Goal: Information Seeking & Learning: Compare options

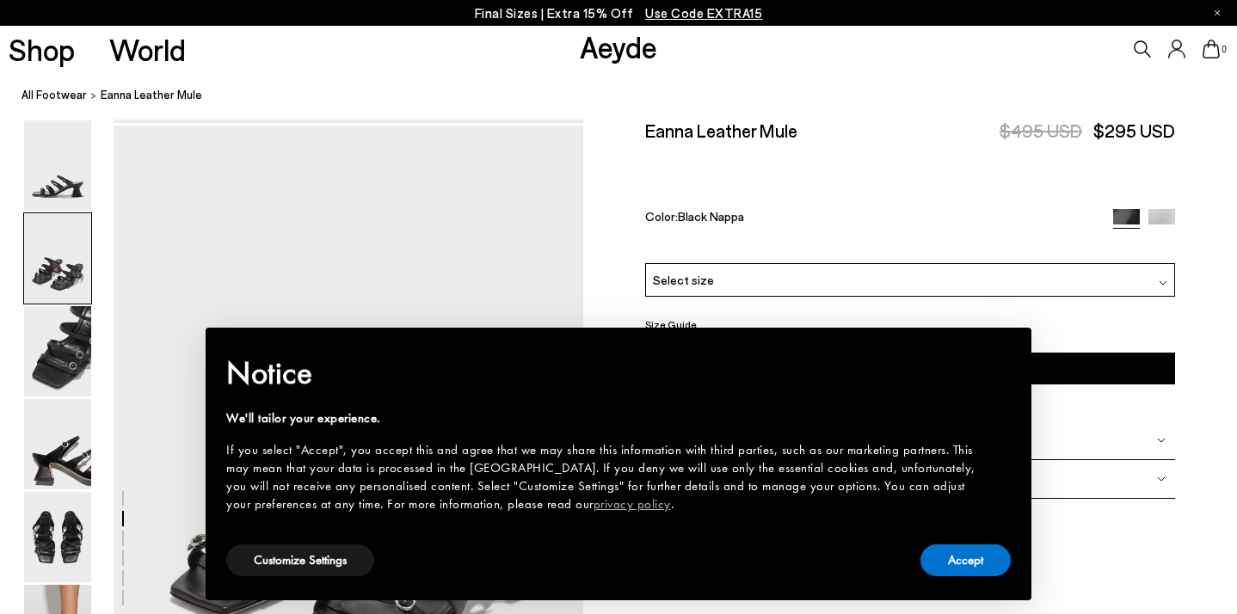
scroll to position [630, 0]
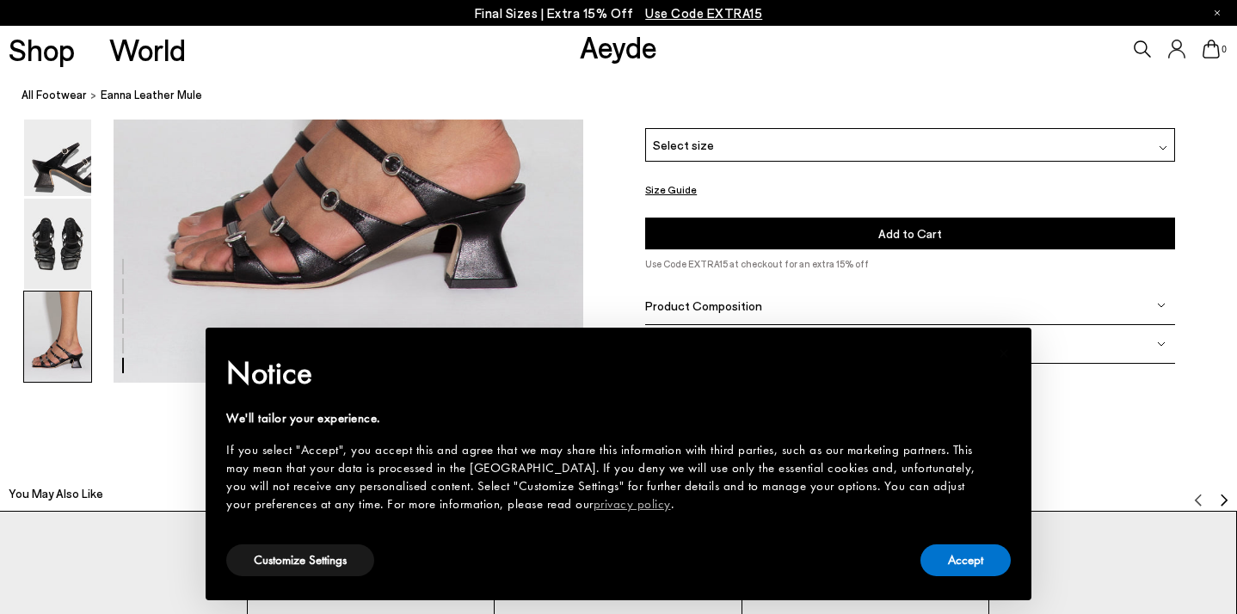
scroll to position [3508, 0]
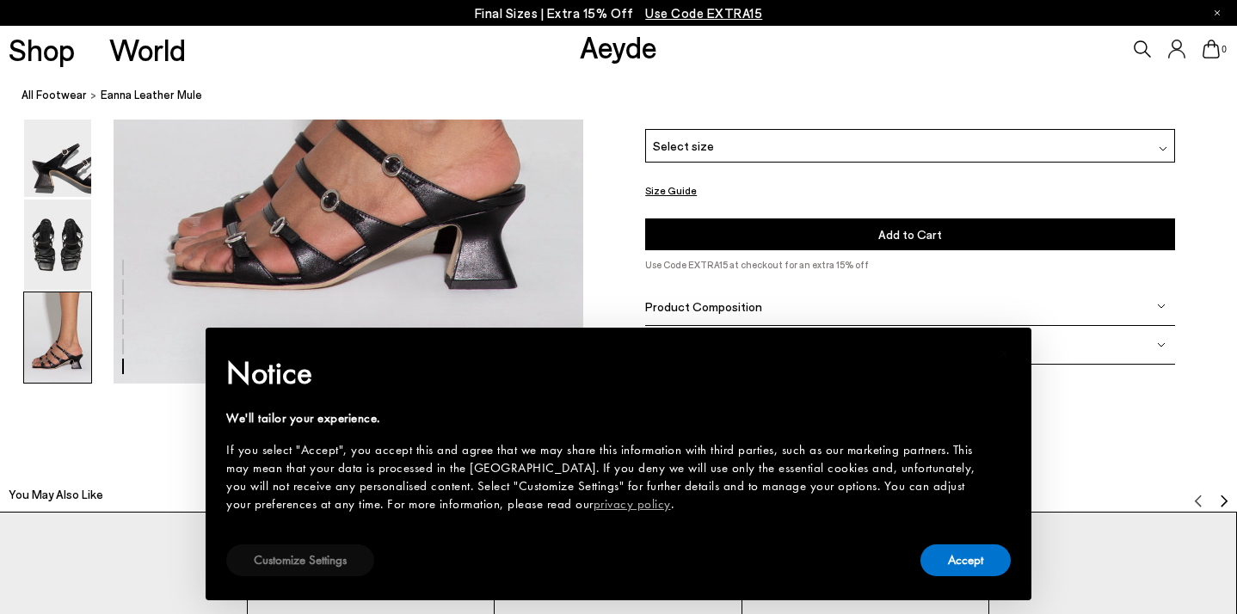
click at [290, 574] on button "Customize Settings" at bounding box center [300, 560] width 148 height 32
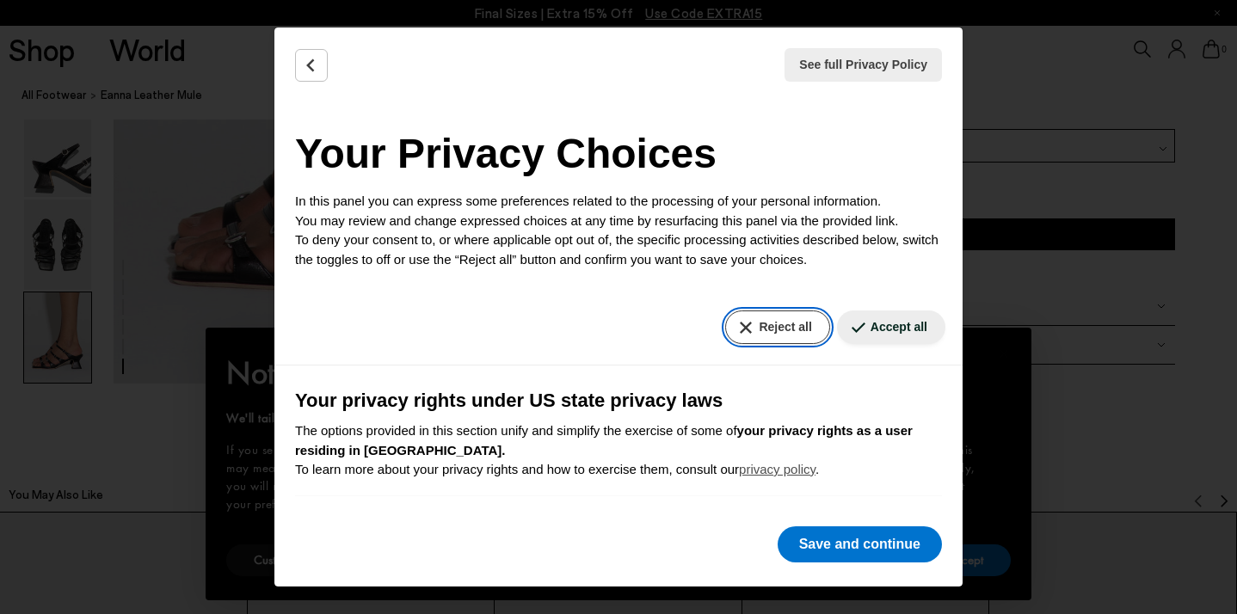
click at [797, 331] on button "Reject all" at bounding box center [777, 327] width 104 height 34
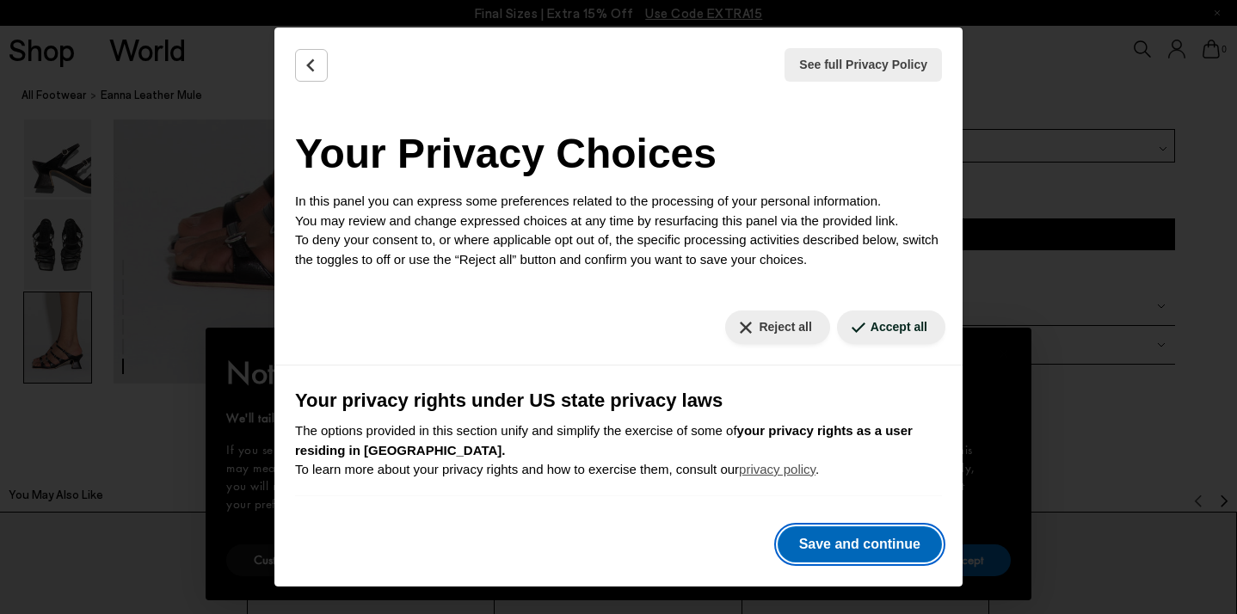
click at [829, 562] on button "Save and continue" at bounding box center [859, 544] width 164 height 36
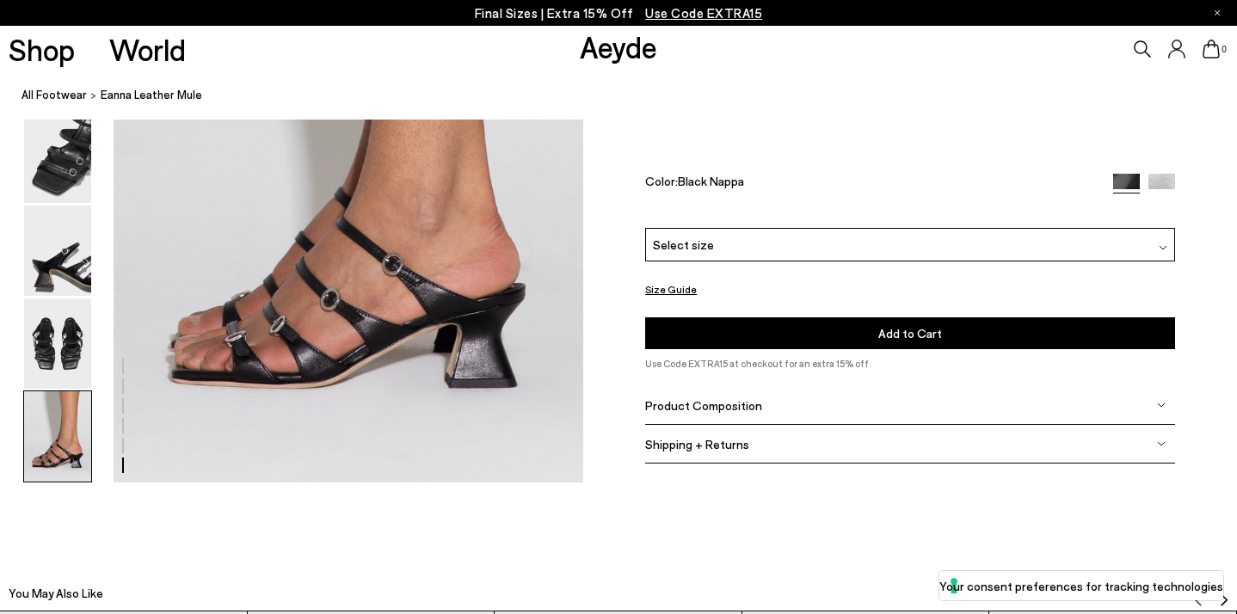
scroll to position [3389, 0]
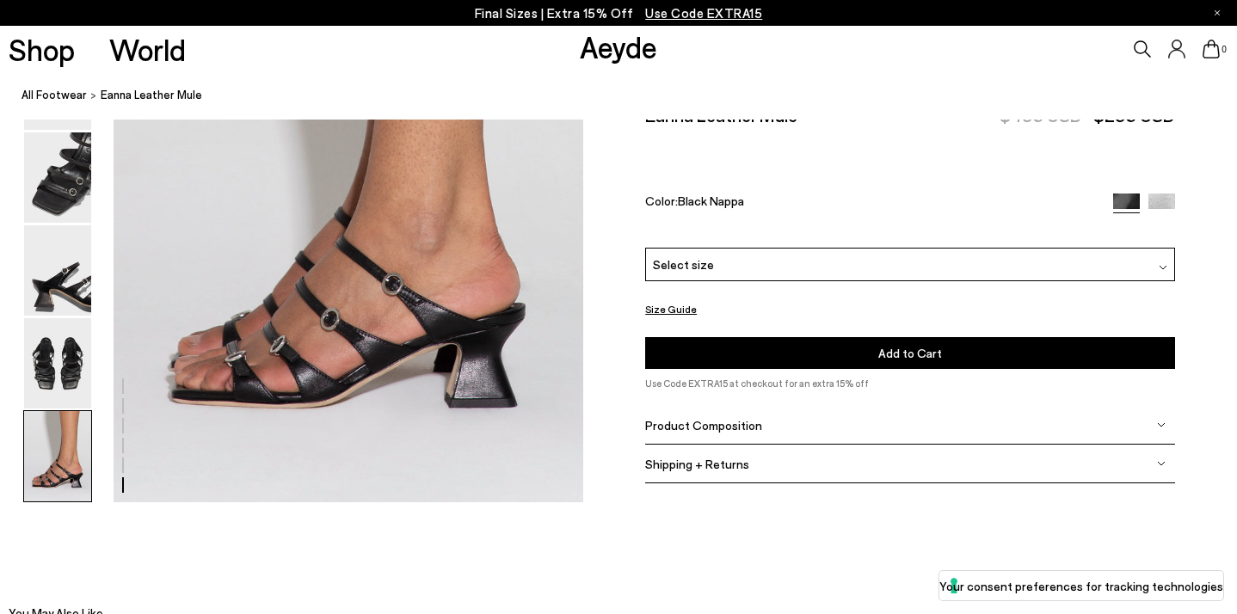
click at [805, 248] on div "Select size" at bounding box center [910, 265] width 530 height 34
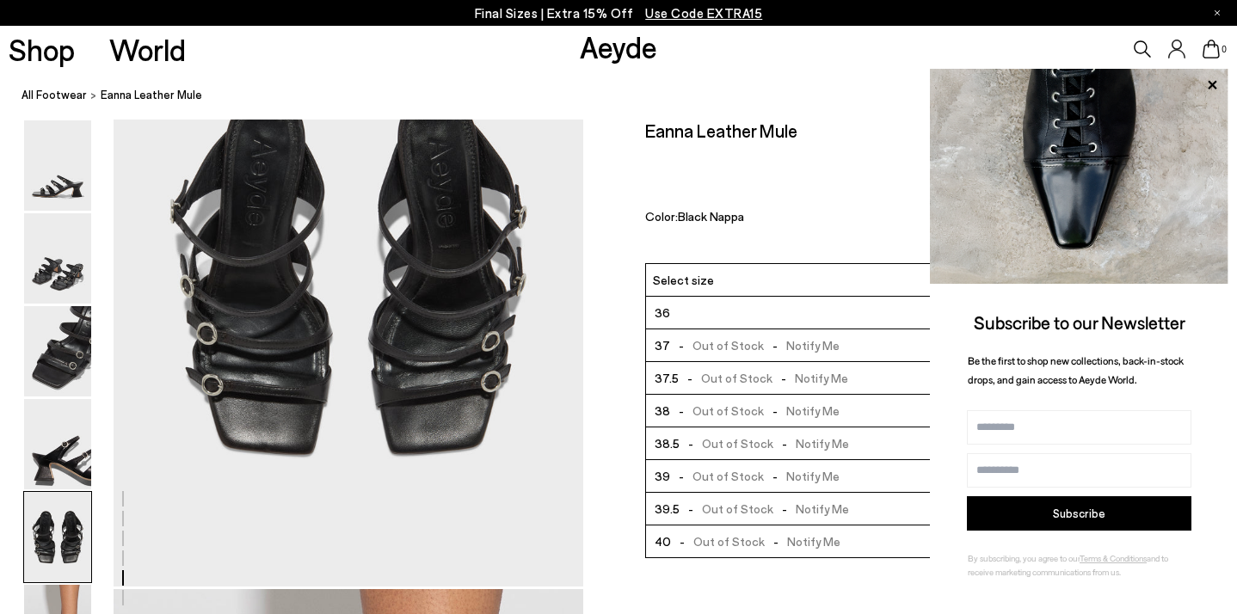
scroll to position [2349, 0]
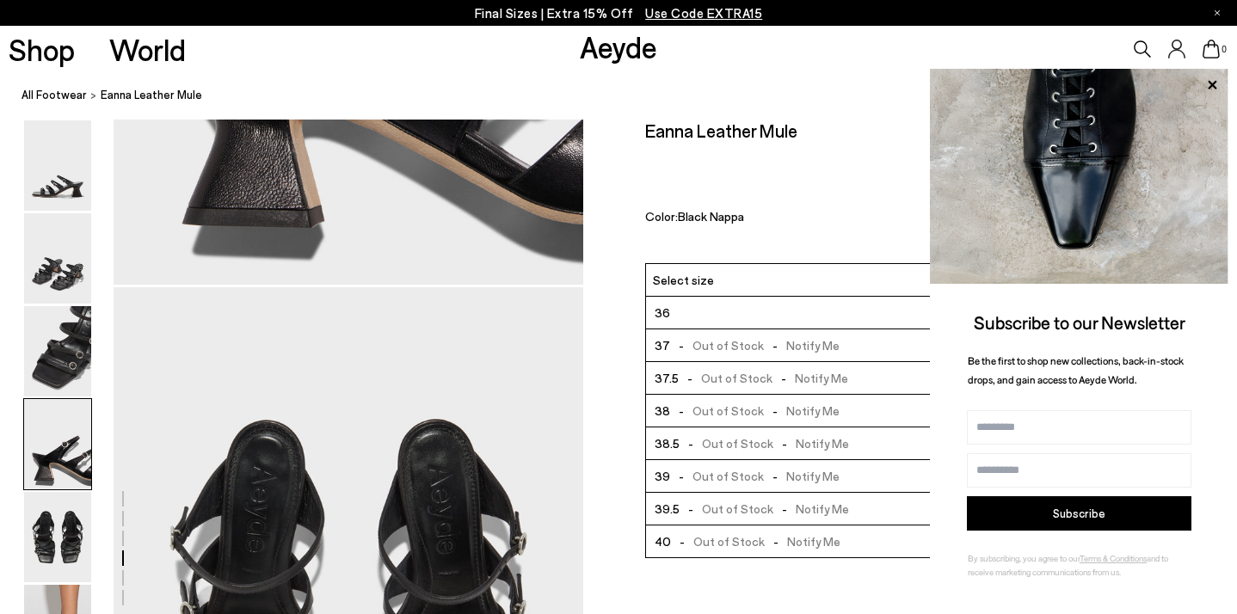
click at [1212, 83] on icon at bounding box center [1211, 84] width 9 height 9
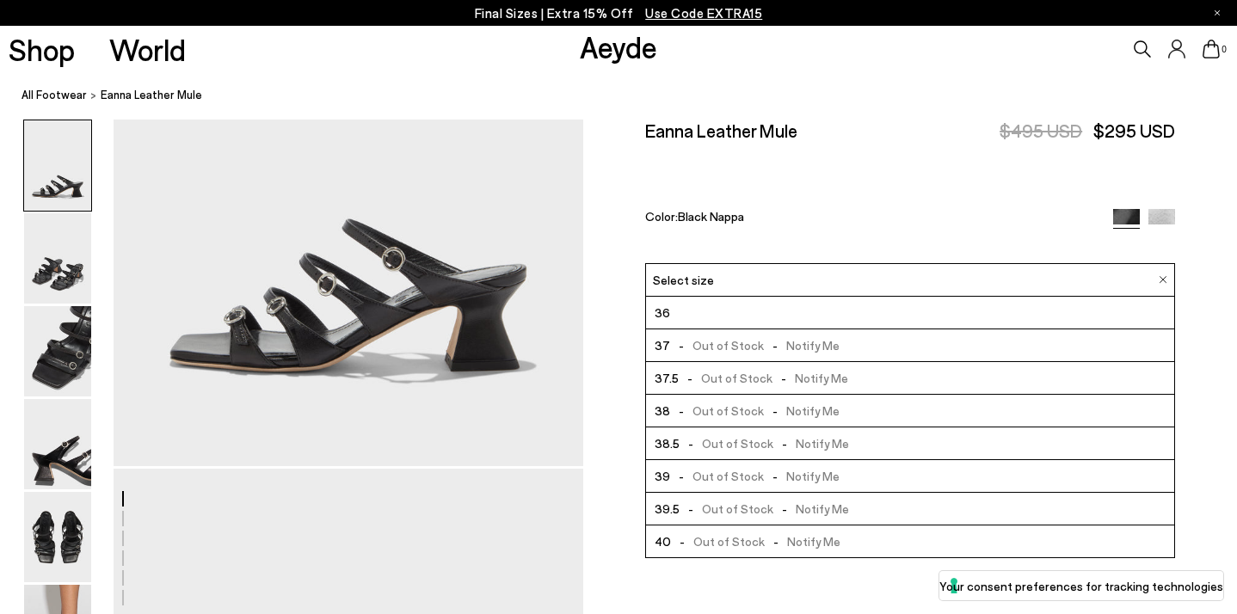
scroll to position [275, 0]
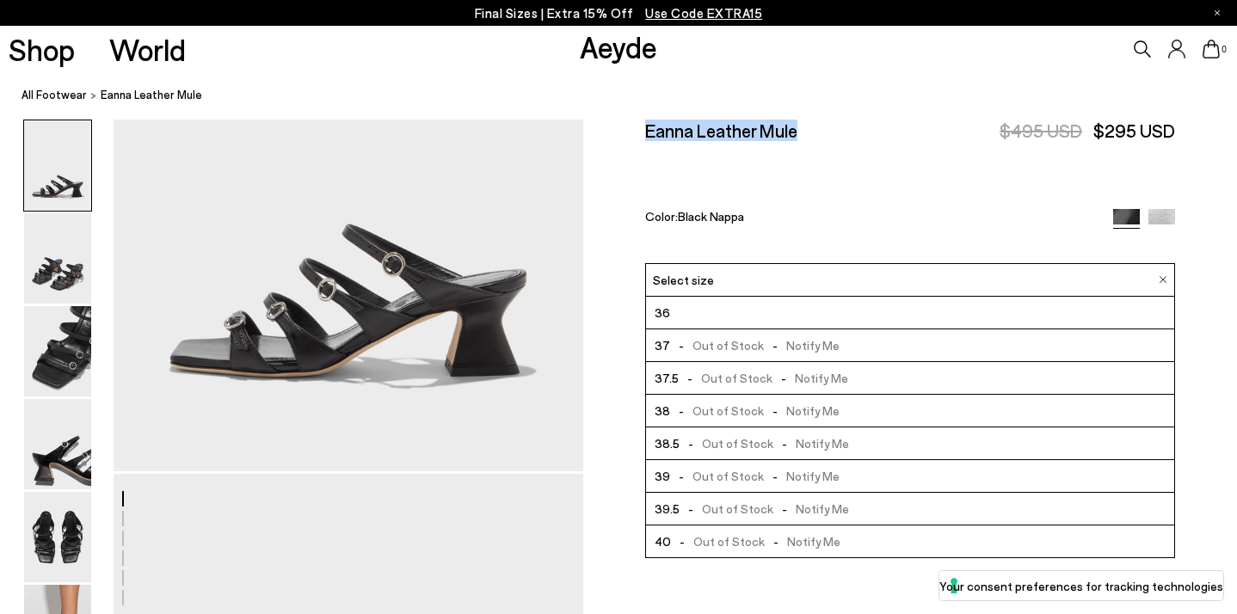
drag, startPoint x: 811, startPoint y: 135, endPoint x: 642, endPoint y: 132, distance: 168.6
click at [642, 132] on div "Size Guide Shoes Belt Our shoes come in European sizing. The easiest way to mea…" at bounding box center [910, 319] width 654 height 398
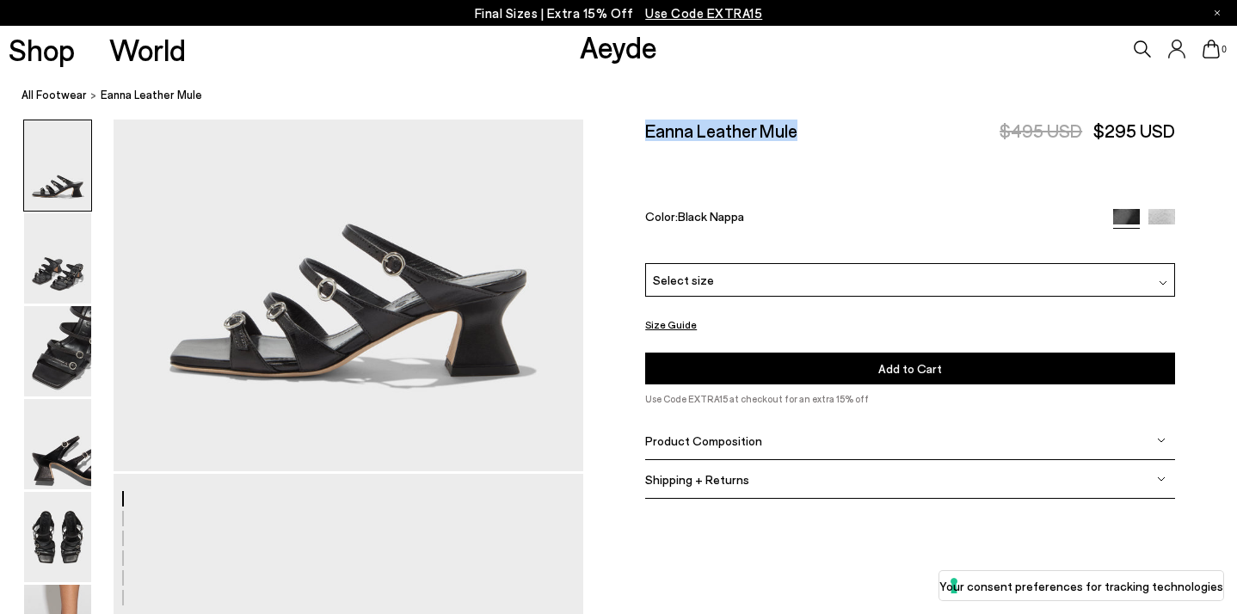
copy h2 "Eanna Leather Mule"
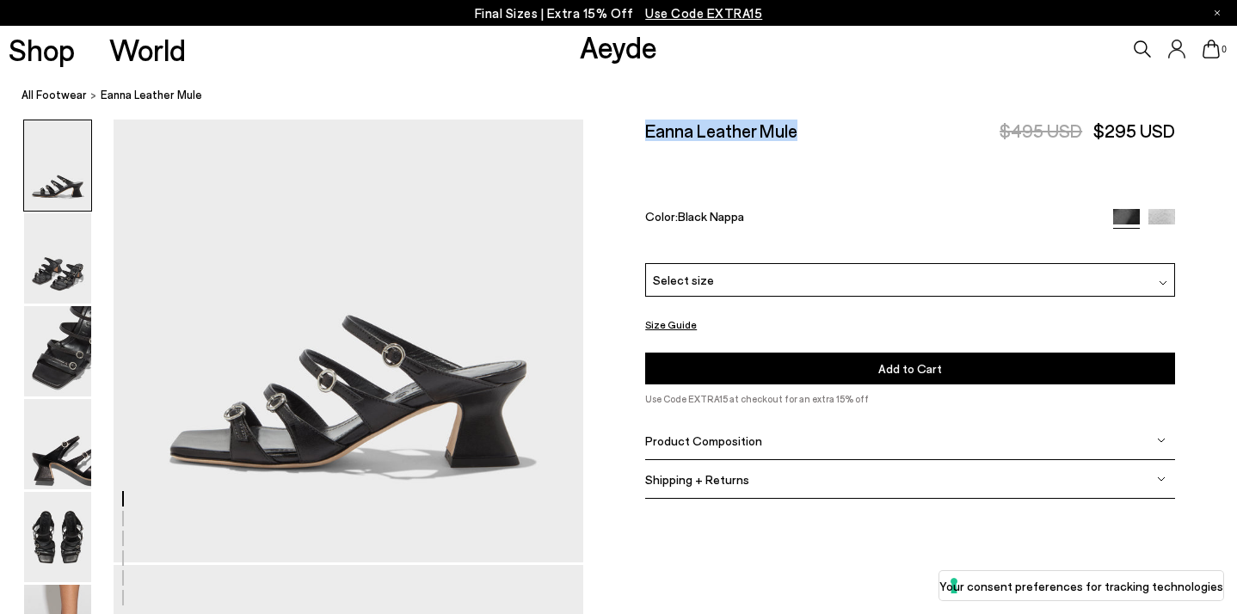
scroll to position [0, 0]
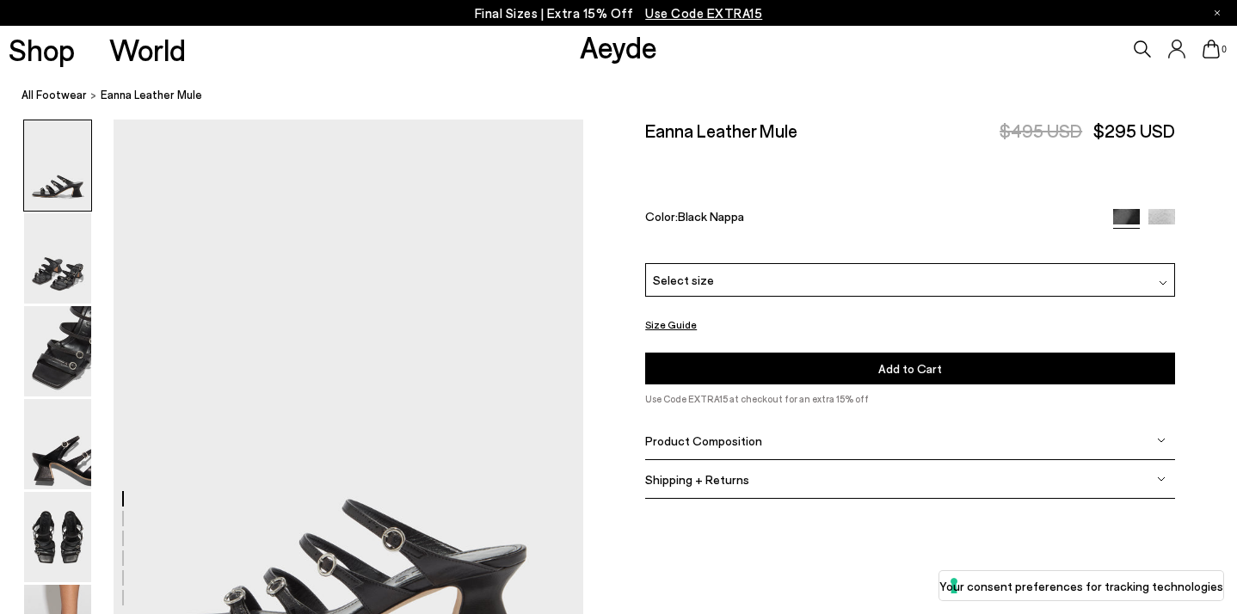
click at [854, 209] on div "Color: Black Nappa" at bounding box center [870, 219] width 451 height 20
click at [1162, 209] on img at bounding box center [1161, 222] width 27 height 27
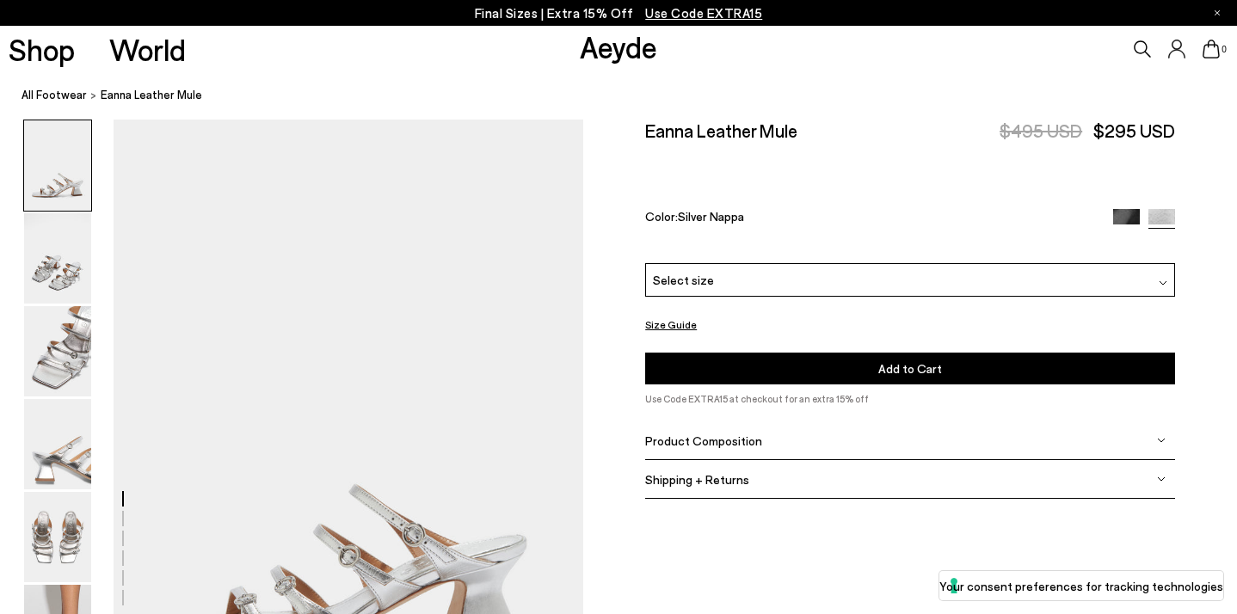
click at [1059, 263] on div "Select size" at bounding box center [910, 280] width 530 height 34
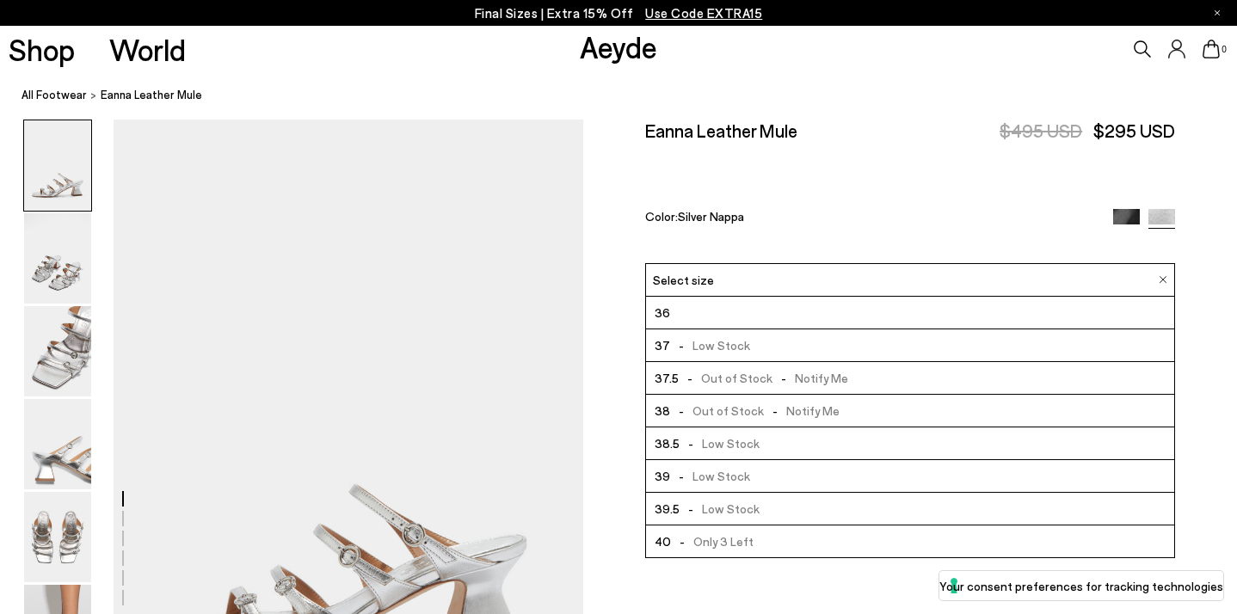
click at [1000, 209] on div "Color: Silver Nappa" at bounding box center [870, 219] width 451 height 20
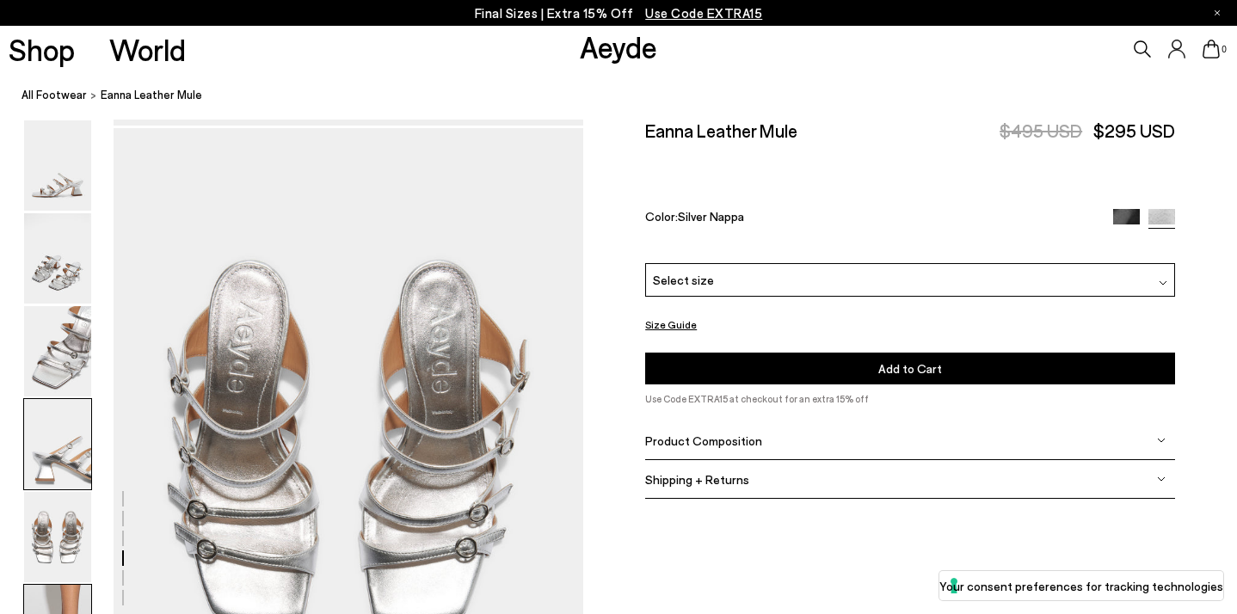
scroll to position [3264, 0]
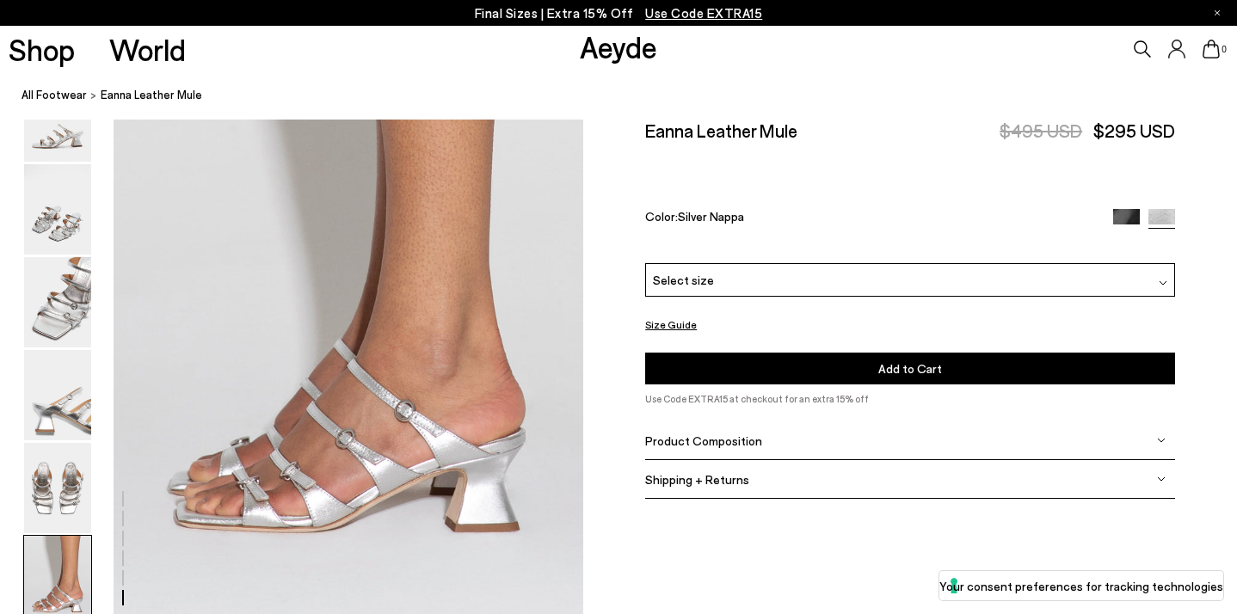
click at [1126, 209] on img at bounding box center [1126, 222] width 27 height 27
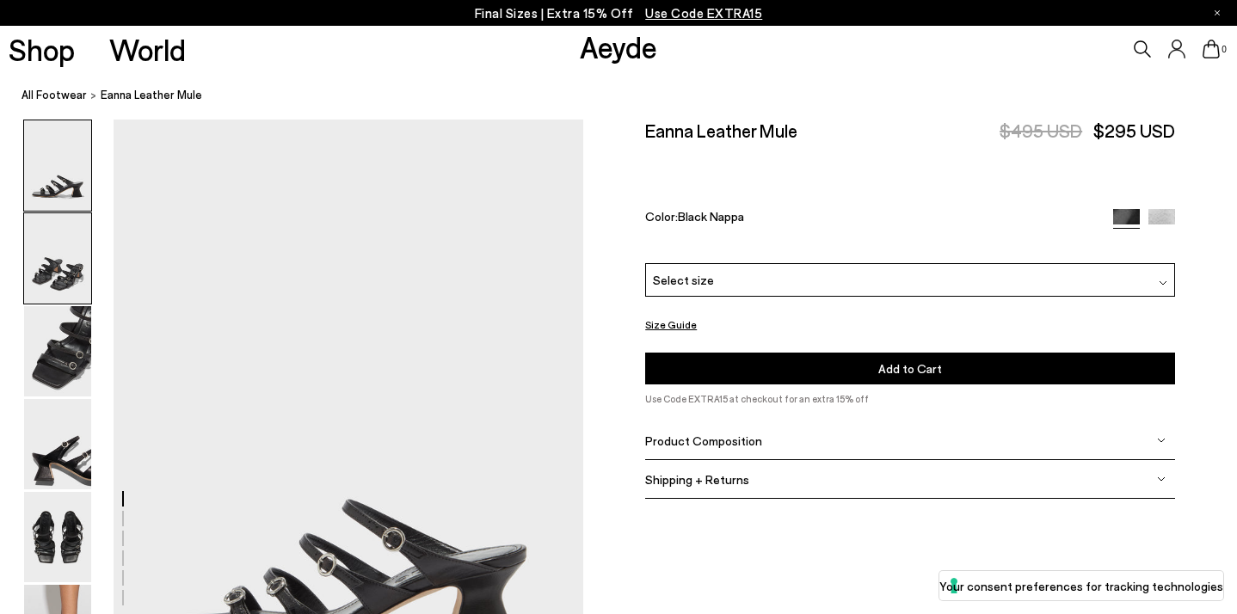
click at [73, 236] on img at bounding box center [57, 258] width 67 height 90
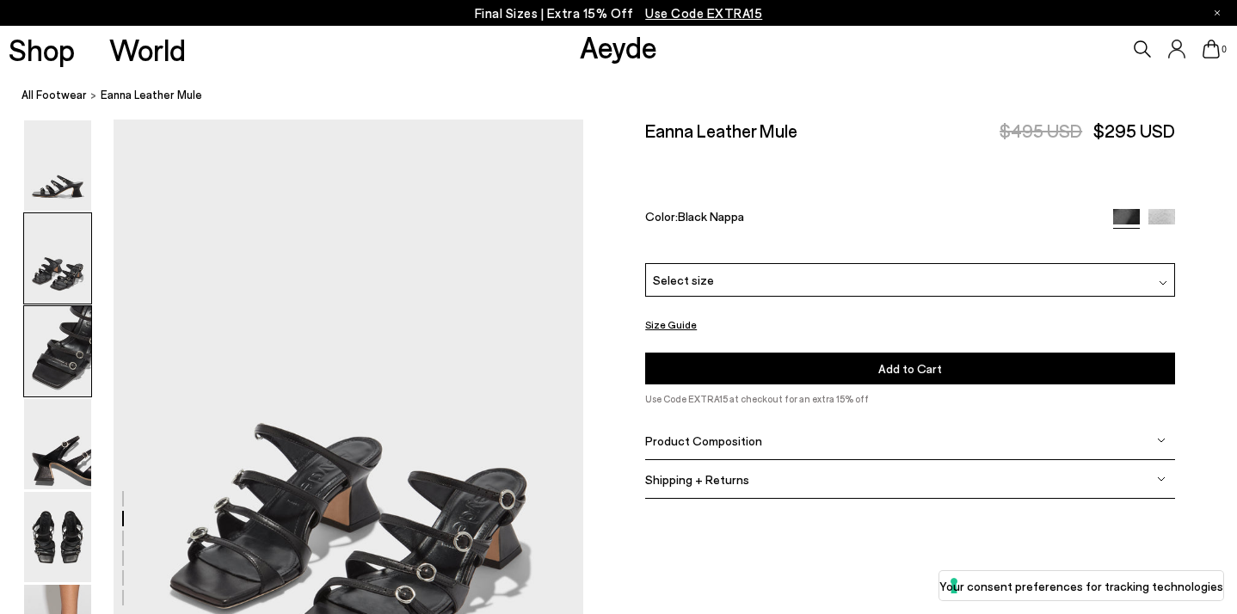
click at [46, 358] on img at bounding box center [57, 351] width 67 height 90
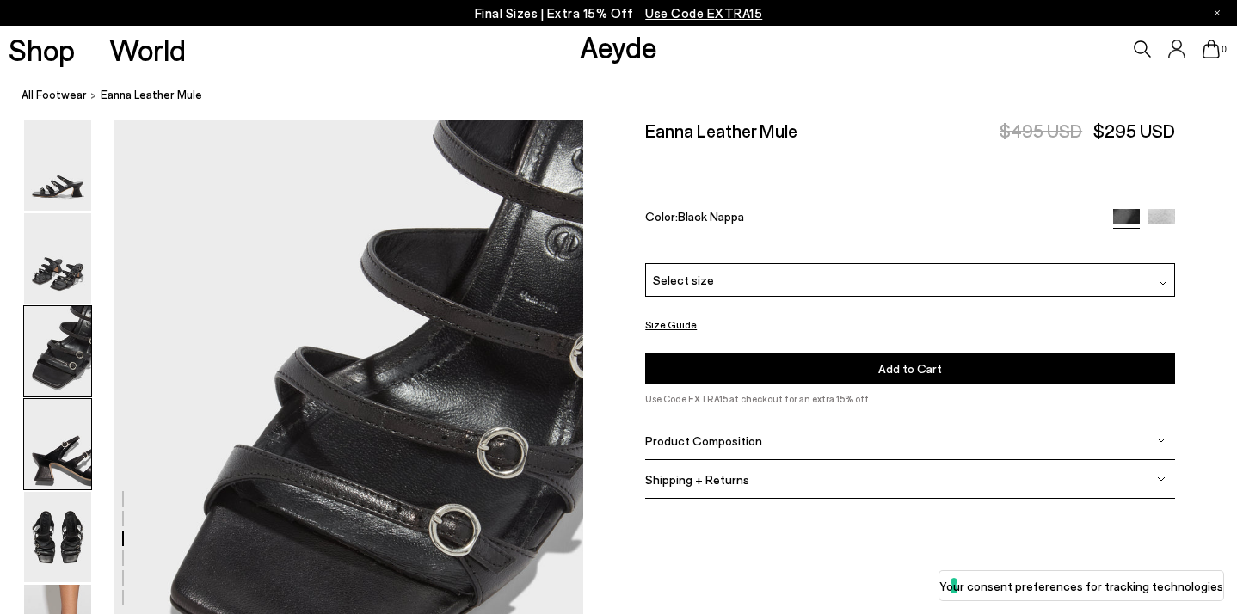
click at [61, 482] on img at bounding box center [57, 444] width 67 height 90
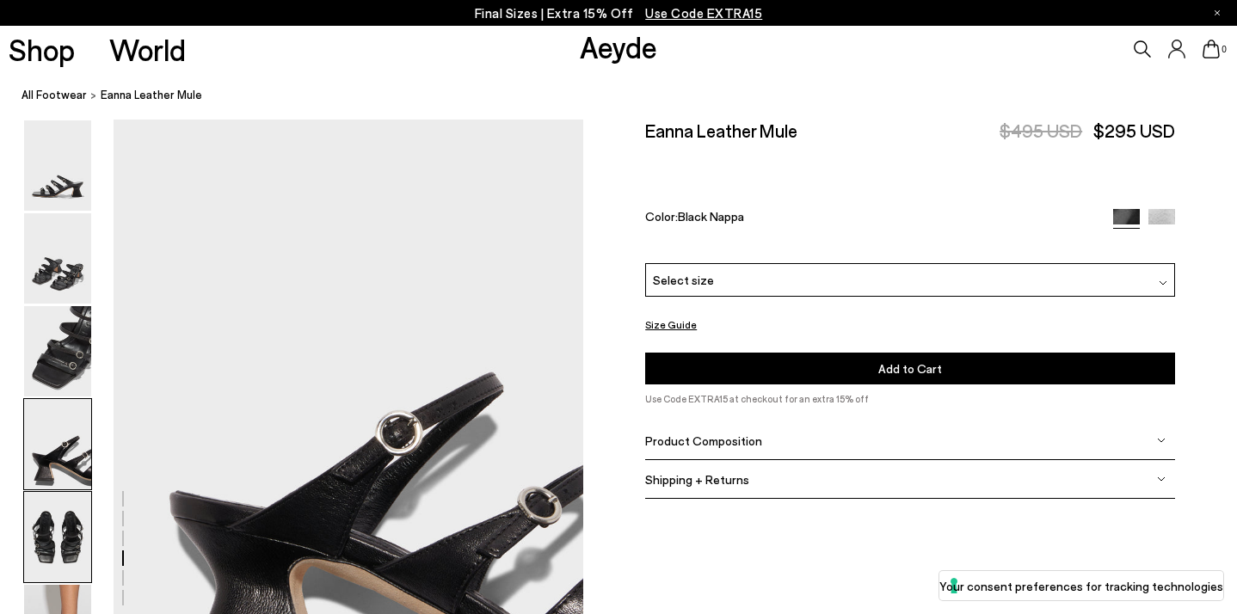
click at [57, 519] on img at bounding box center [57, 537] width 67 height 90
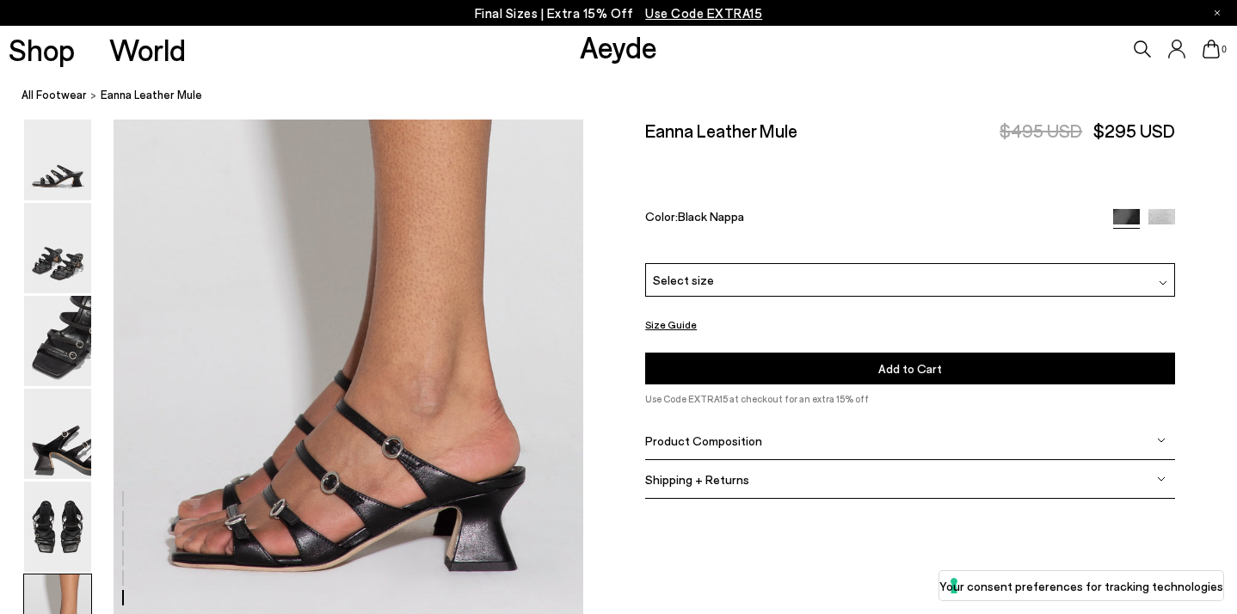
scroll to position [3264, 0]
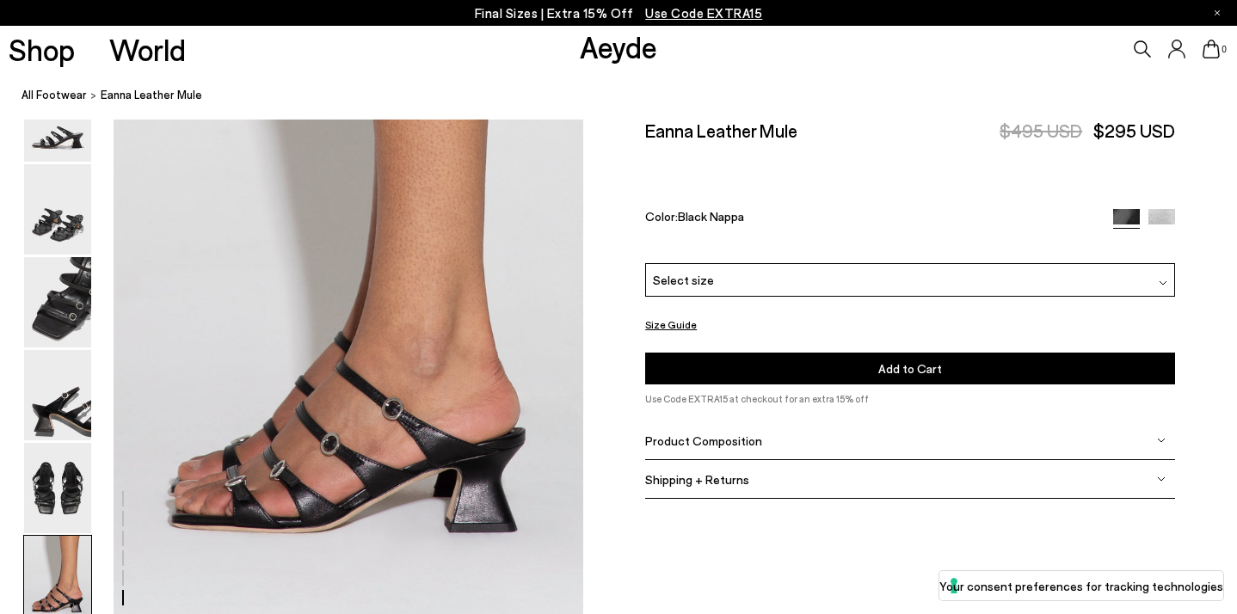
click at [740, 433] on span "Product Composition" at bounding box center [703, 440] width 117 height 15
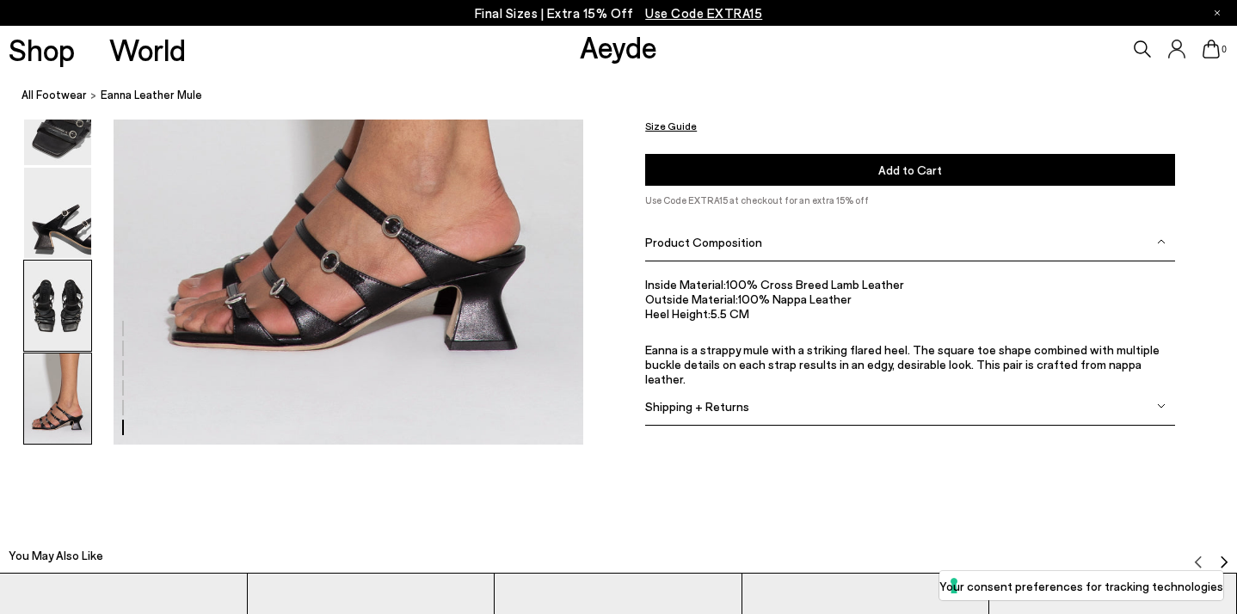
click at [66, 331] on img at bounding box center [57, 306] width 67 height 90
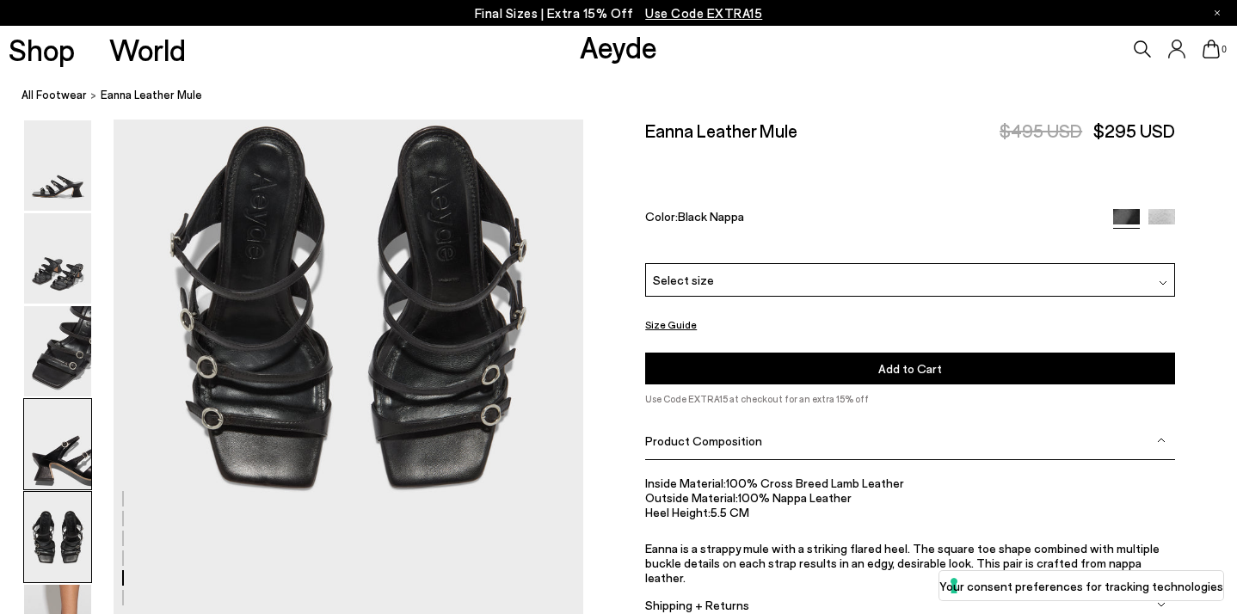
scroll to position [2735, 0]
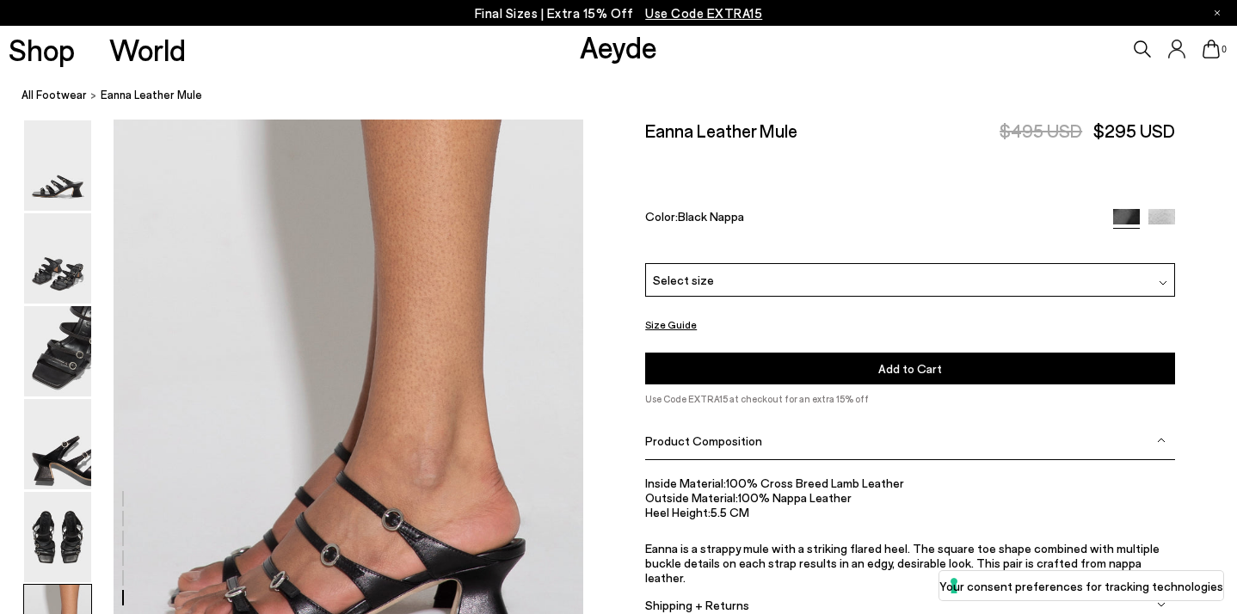
scroll to position [3264, 0]
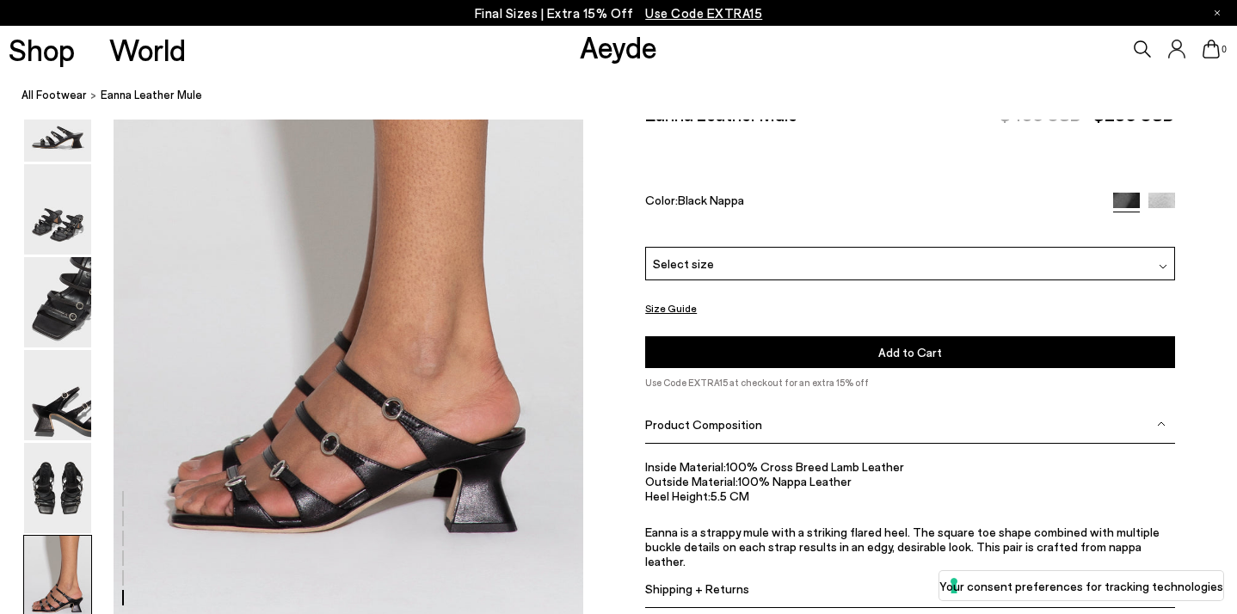
click at [949, 247] on div "Select size" at bounding box center [910, 264] width 530 height 34
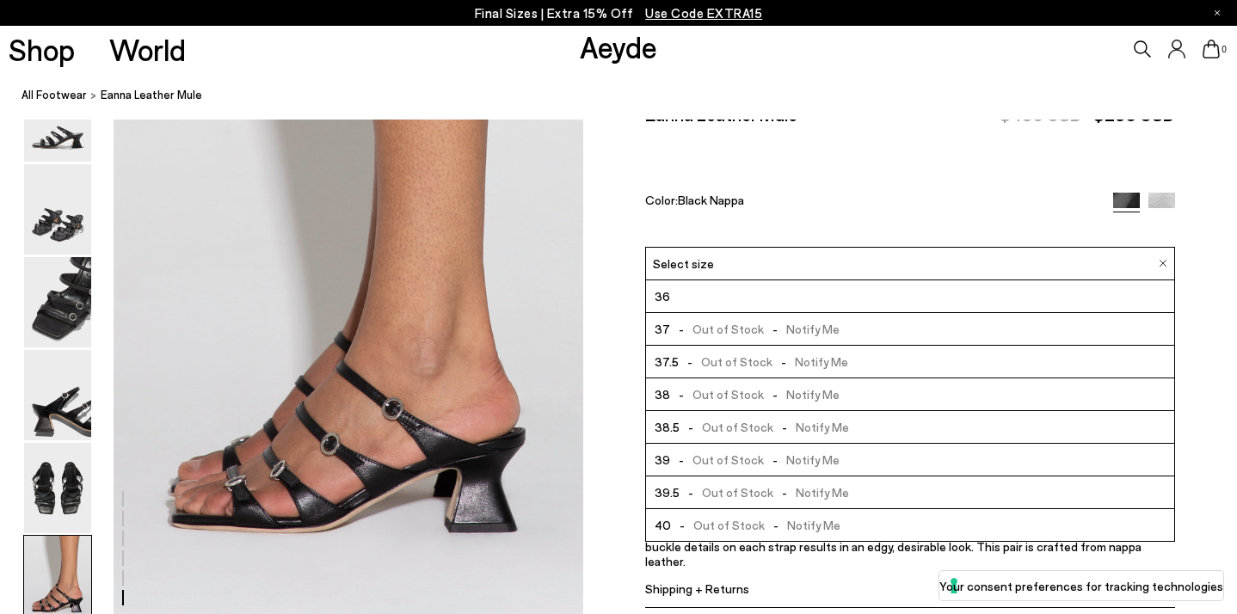
click at [918, 179] on div "Eanna Leather Mule $495 USD $295 USD Color: Black Nappa" at bounding box center [910, 175] width 530 height 144
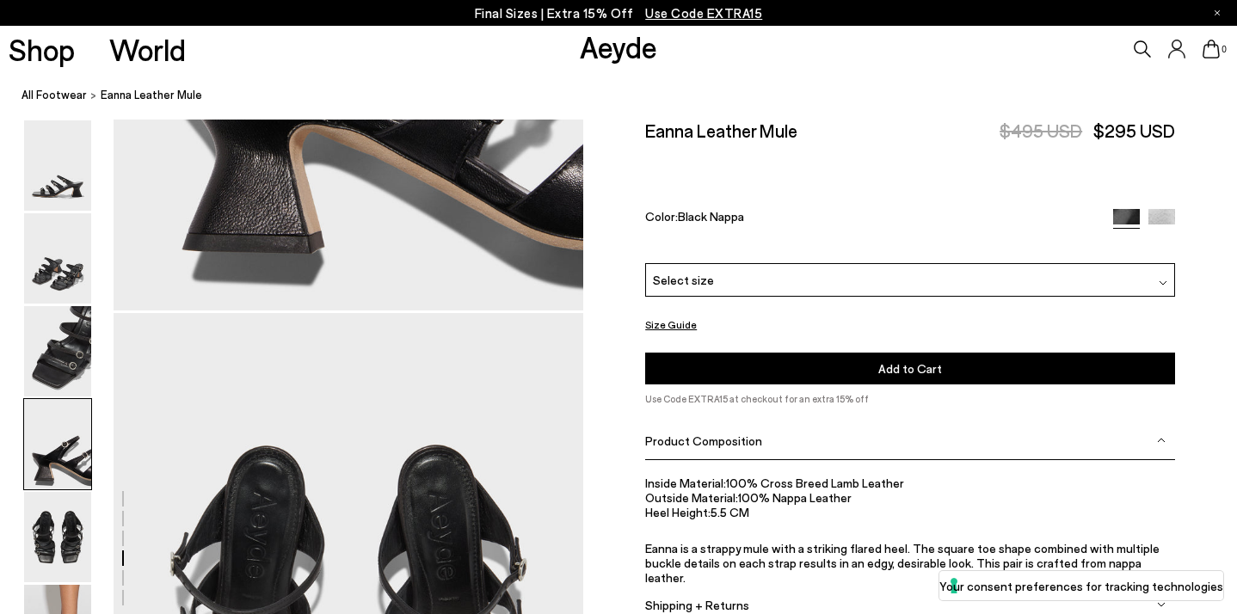
scroll to position [2072, 0]
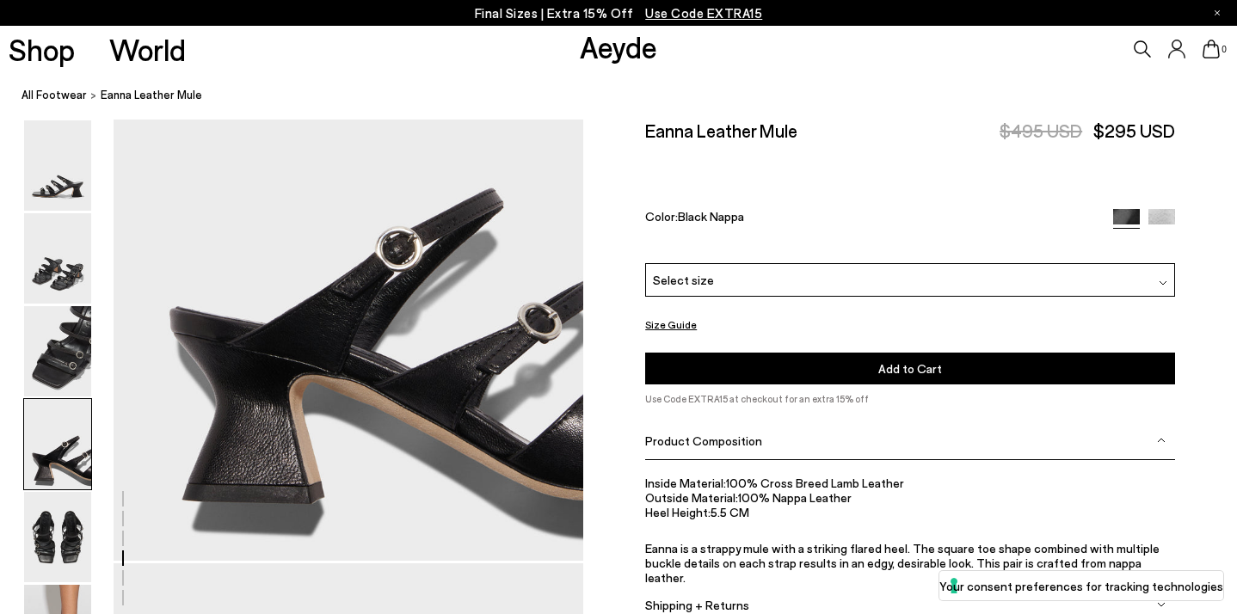
click at [782, 421] on div "Product Composition" at bounding box center [910, 440] width 530 height 39
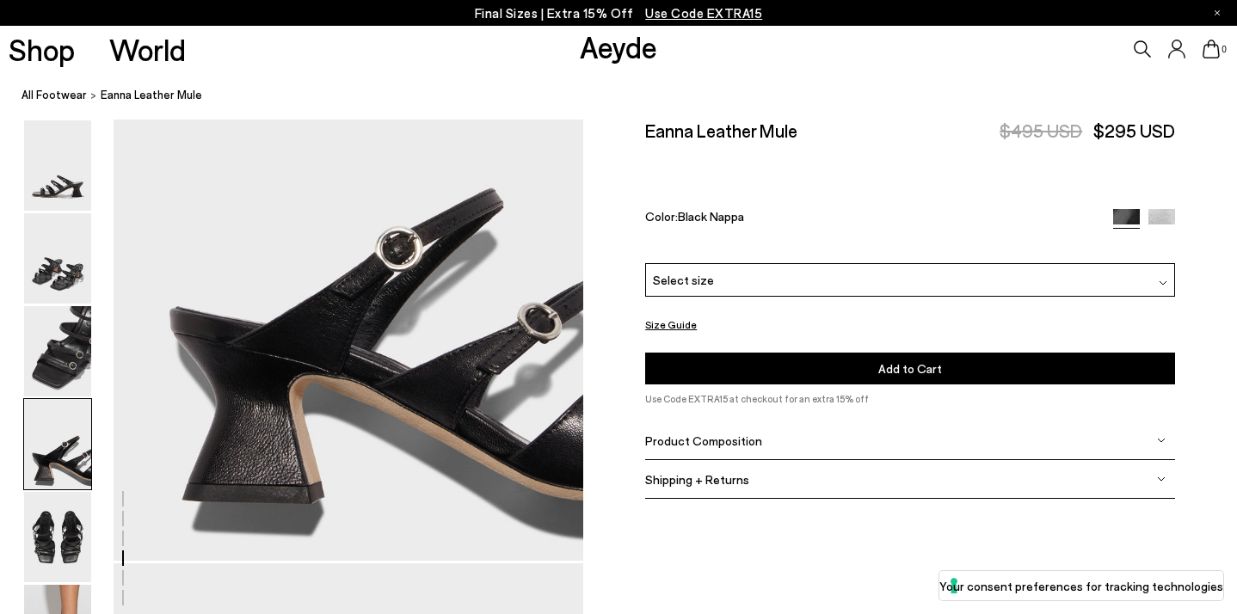
click at [782, 421] on div "Product Composition" at bounding box center [910, 440] width 530 height 39
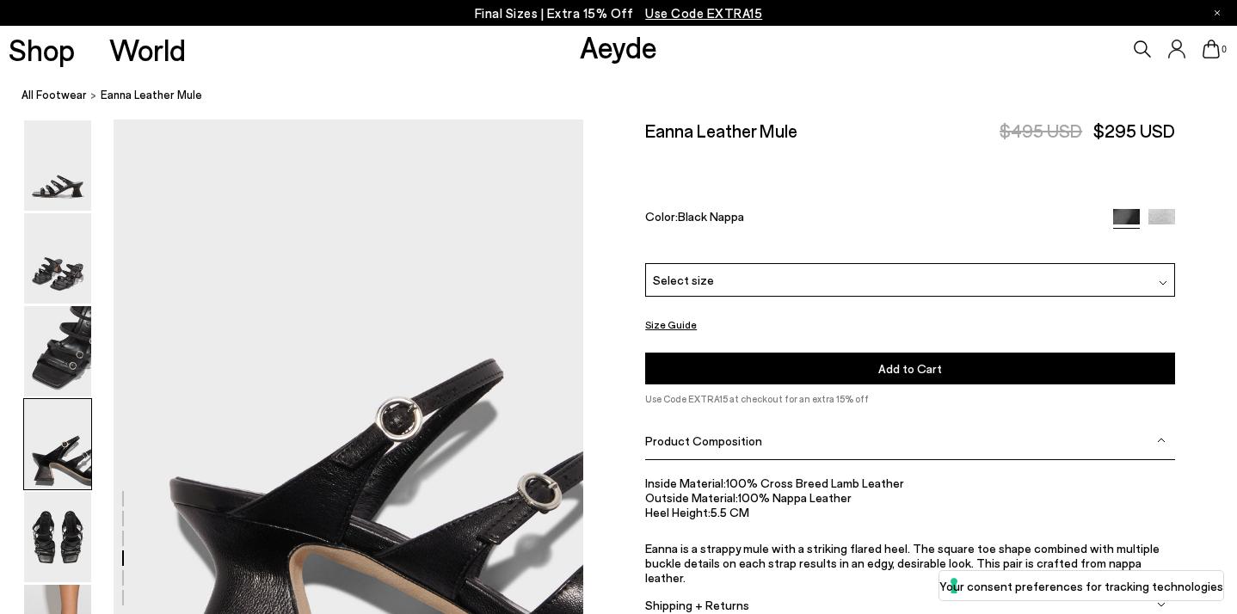
scroll to position [1891, 0]
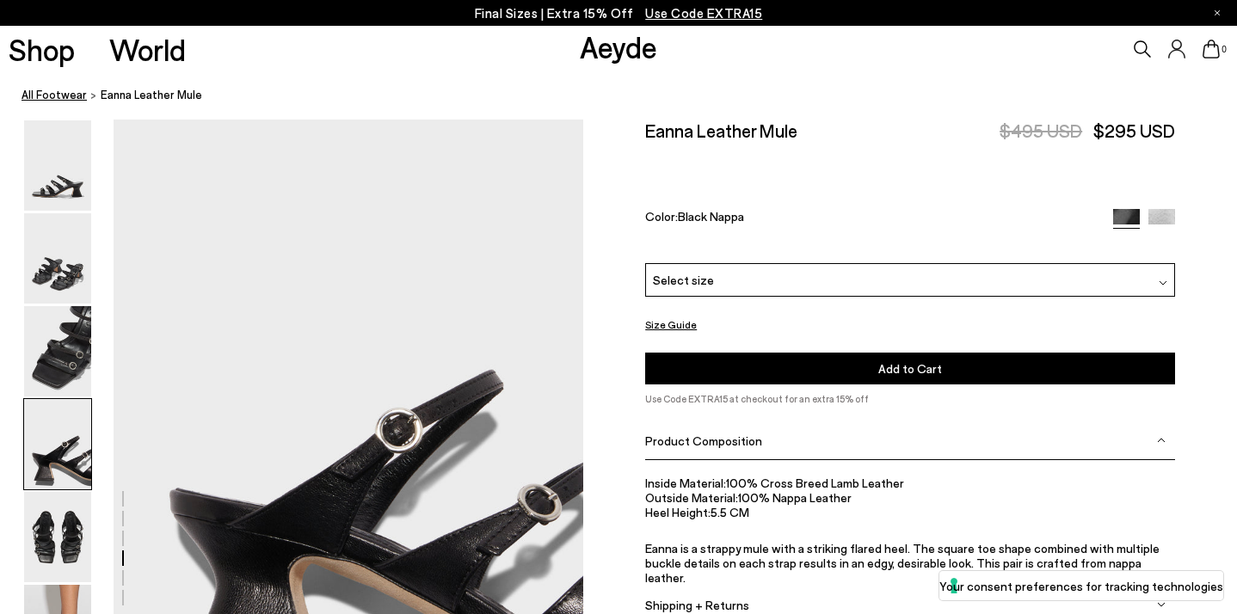
click at [58, 102] on link "All Footwear" at bounding box center [53, 95] width 65 height 18
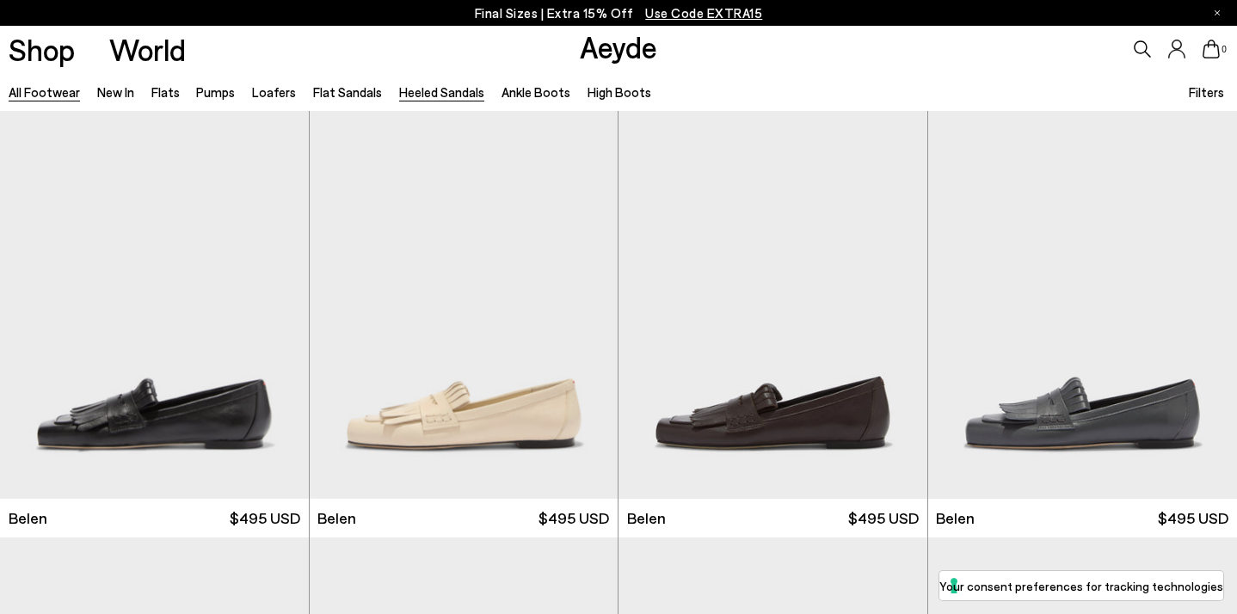
click at [457, 97] on link "Heeled Sandals" at bounding box center [441, 91] width 85 height 15
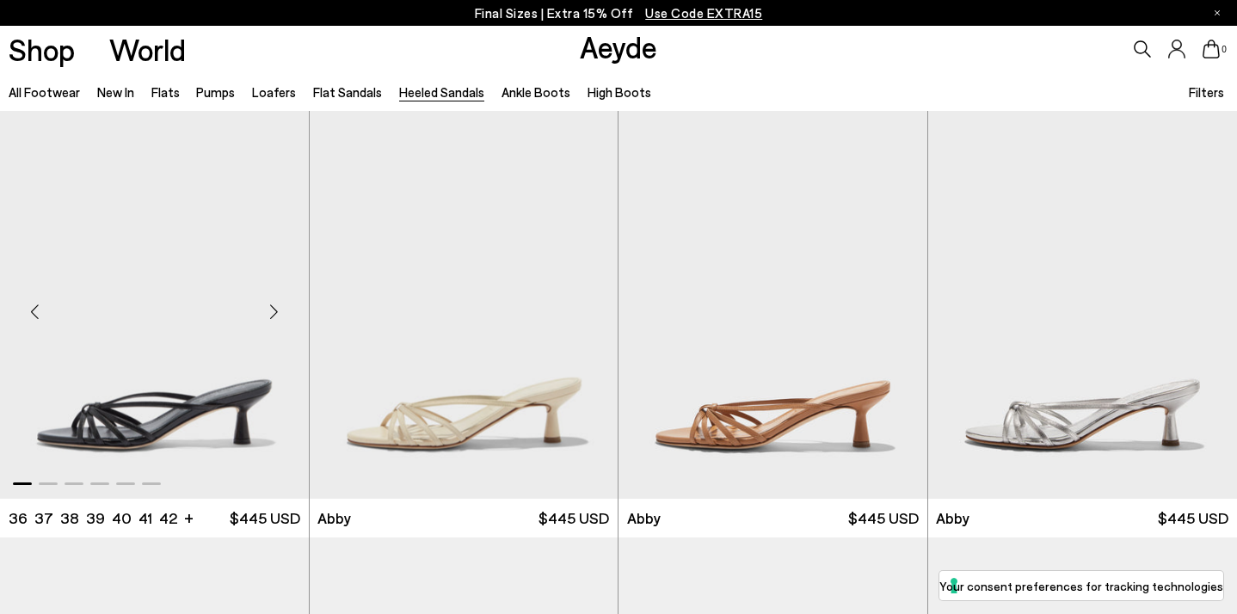
click at [190, 286] on img "1 / 6" at bounding box center [154, 305] width 309 height 388
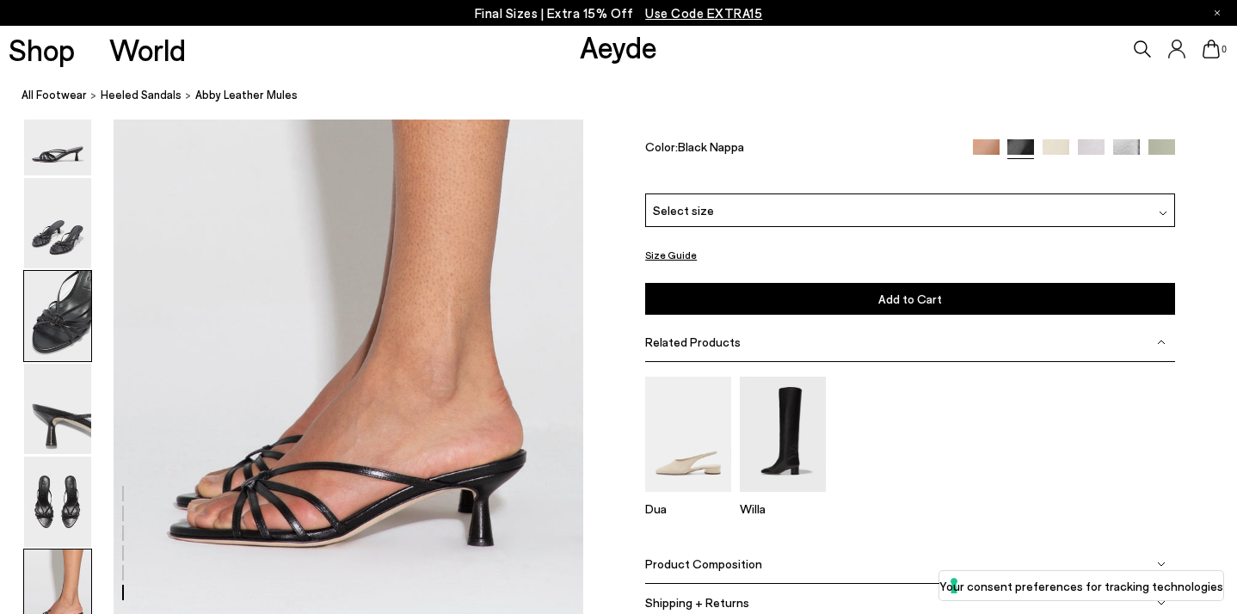
scroll to position [3132, 0]
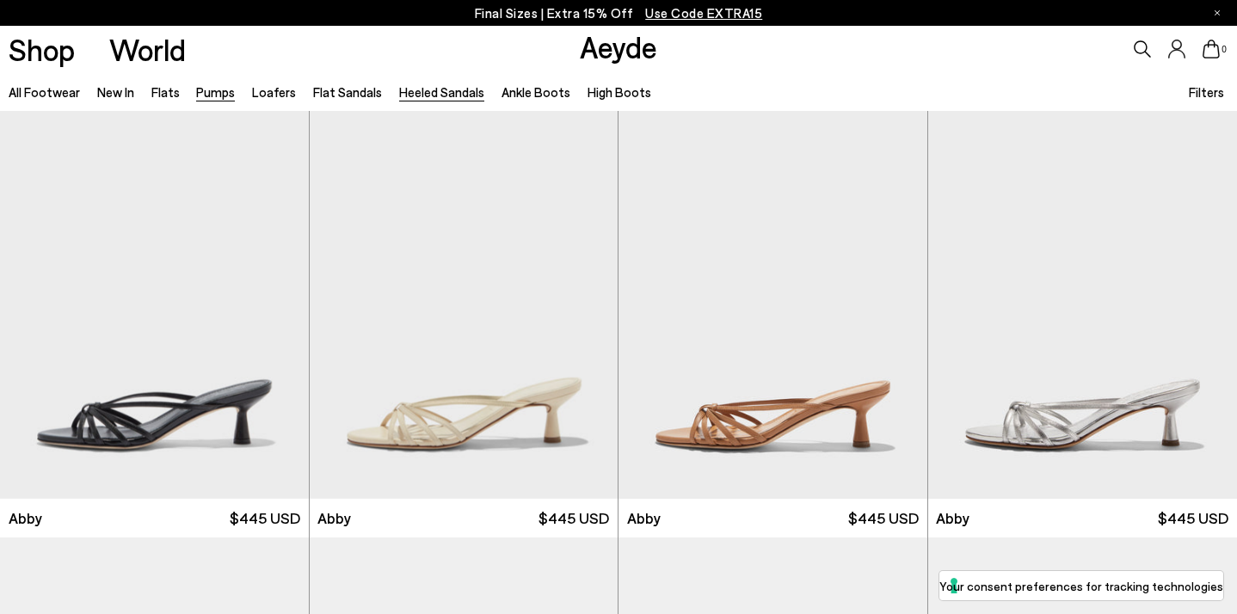
click at [215, 99] on link "Pumps" at bounding box center [215, 91] width 39 height 15
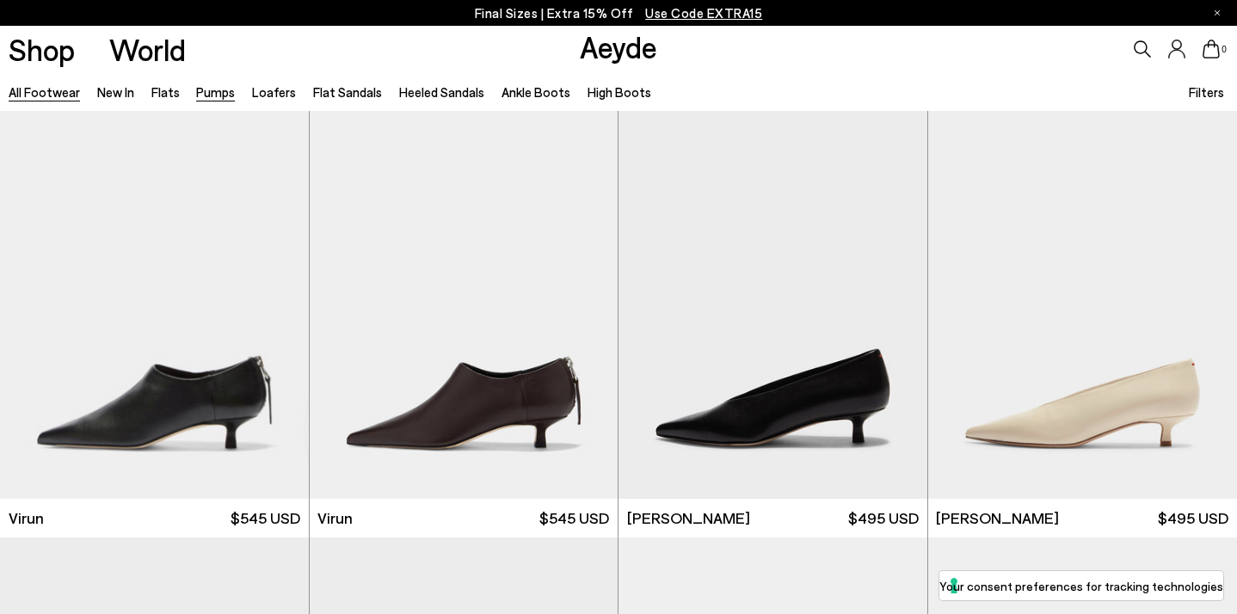
click at [49, 95] on link "All Footwear" at bounding box center [44, 91] width 71 height 15
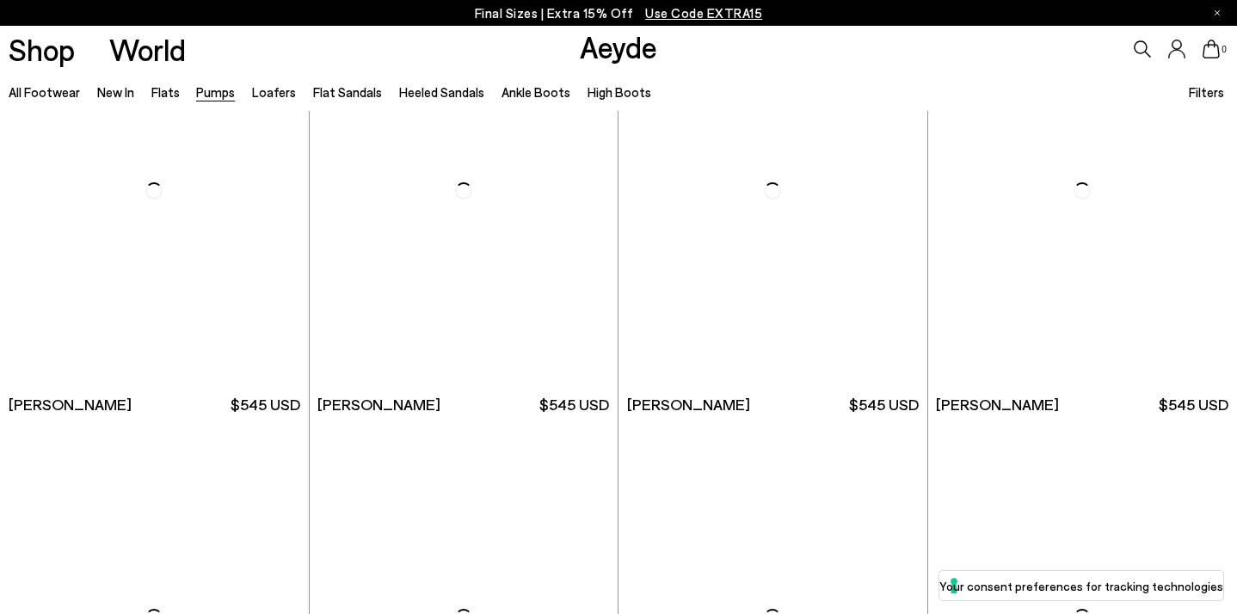
scroll to position [5229, 0]
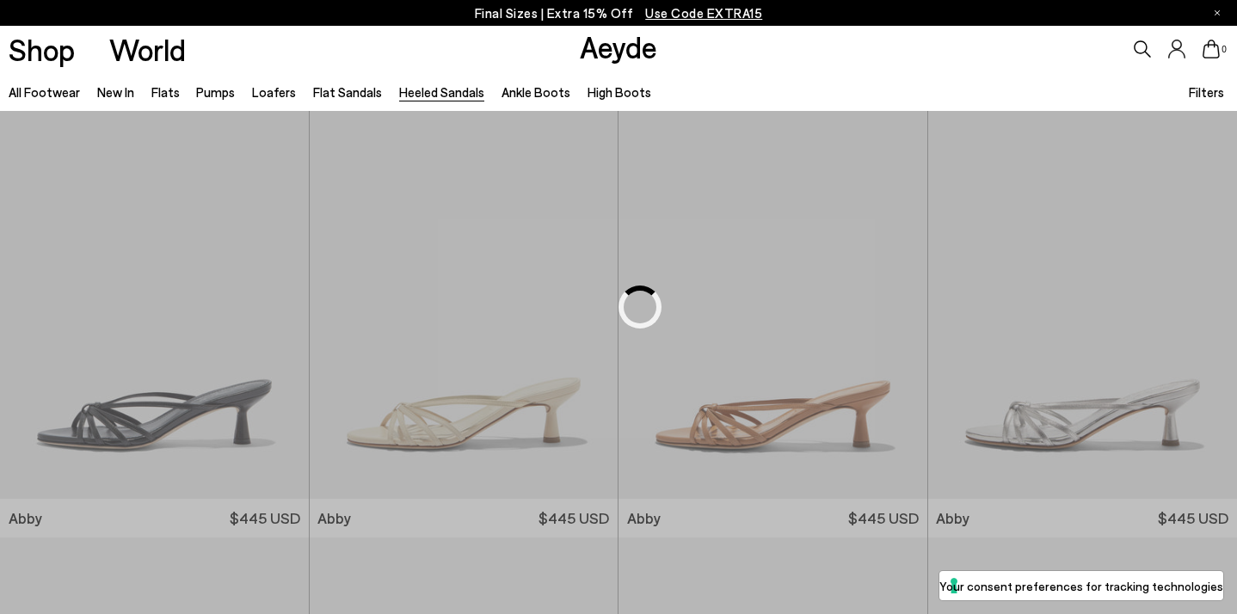
scroll to position [942, 0]
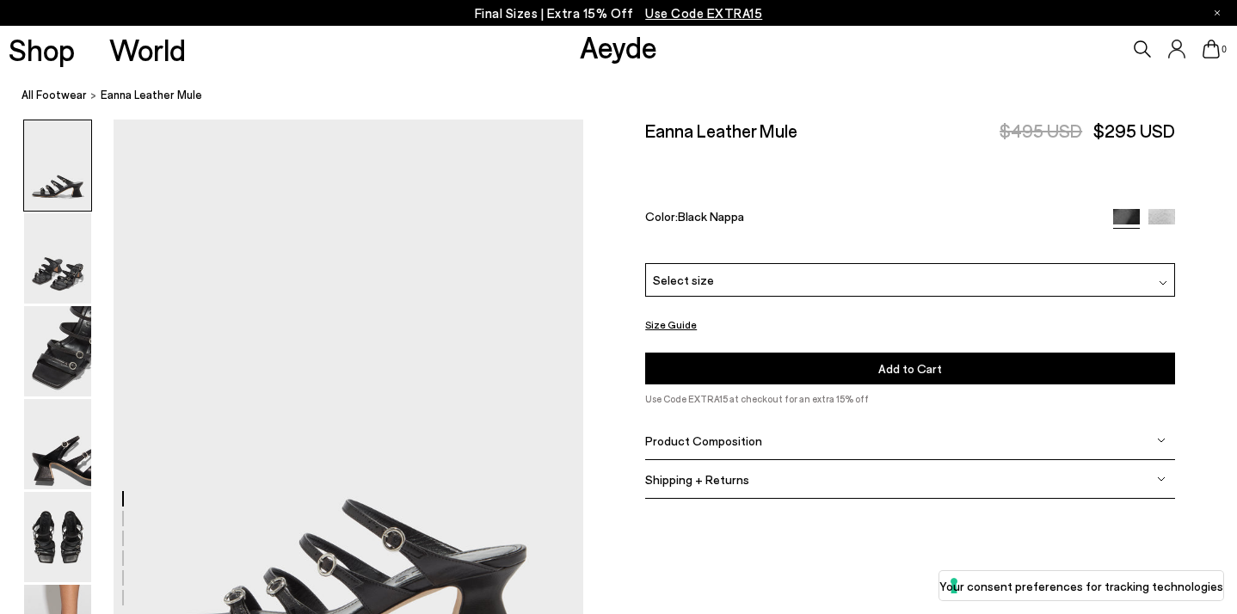
click at [789, 263] on div "Select size" at bounding box center [910, 280] width 530 height 34
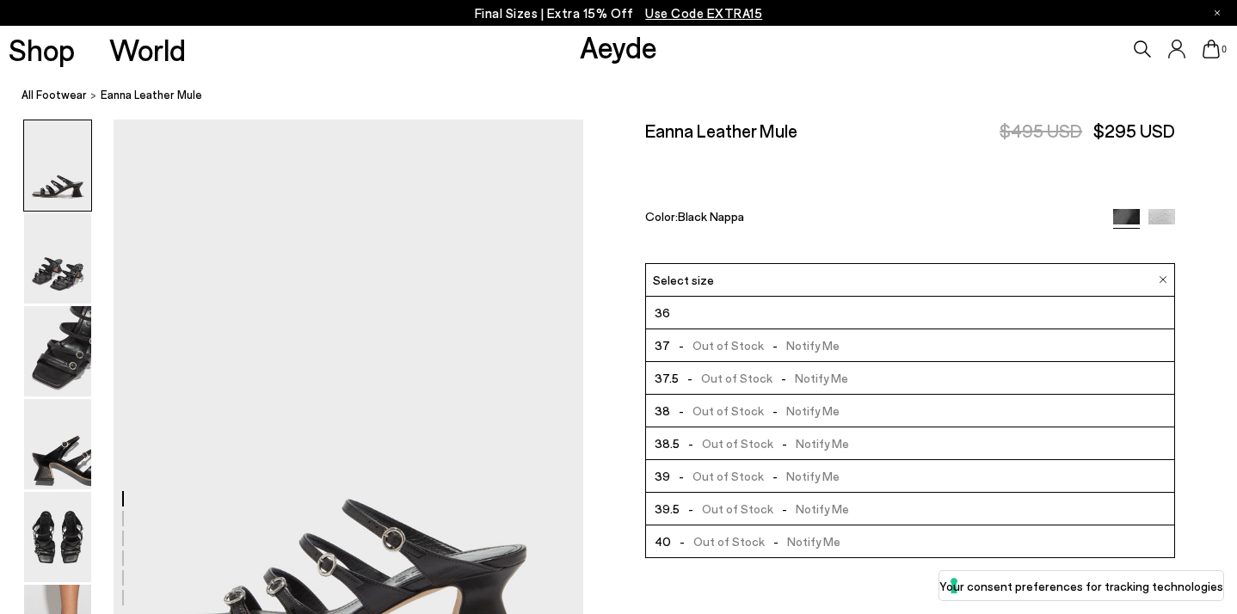
click at [777, 335] on span "- Out of Stock - Notify Me" at bounding box center [754, 345] width 169 height 21
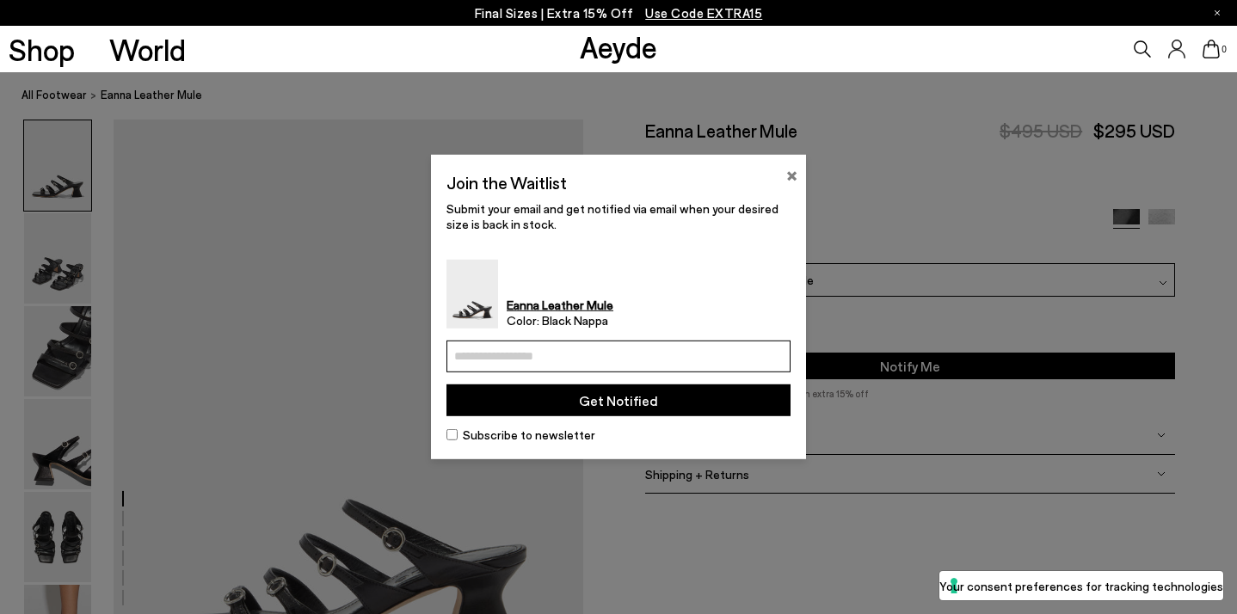
click at [788, 180] on button "×" at bounding box center [791, 173] width 11 height 21
